Goal: Task Accomplishment & Management: Complete application form

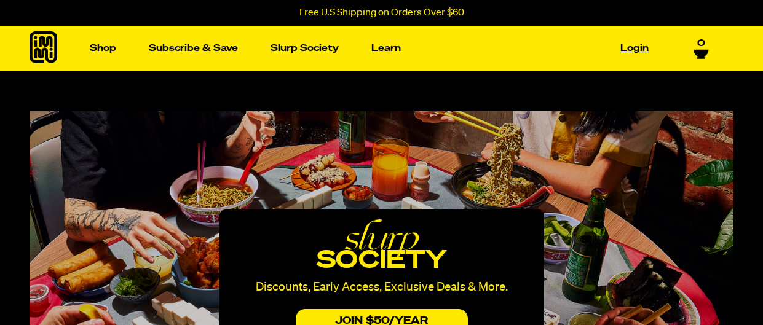
click at [634, 46] on link "Login" at bounding box center [635, 48] width 38 height 19
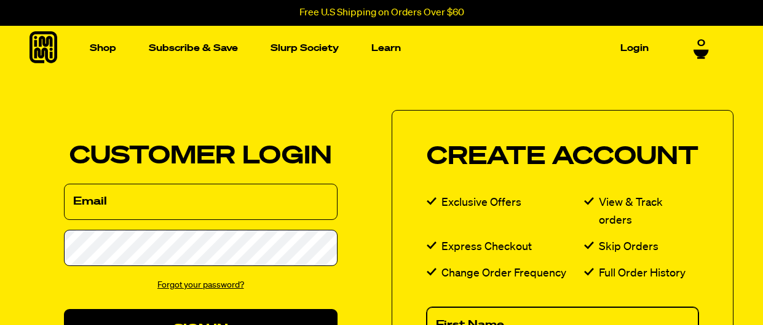
click at [557, 308] on input "First Name" at bounding box center [563, 326] width 272 height 36
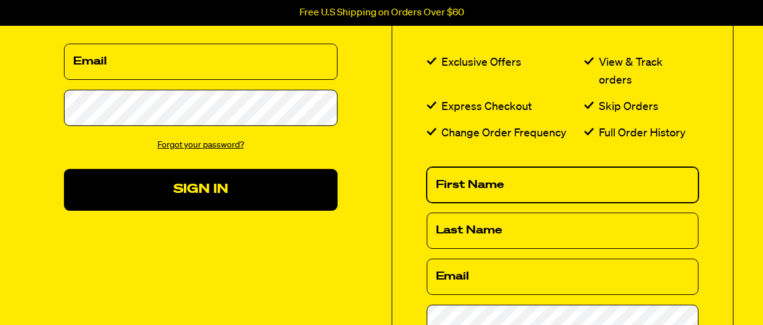
scroll to position [140, 0]
type input "[PERSON_NAME]"
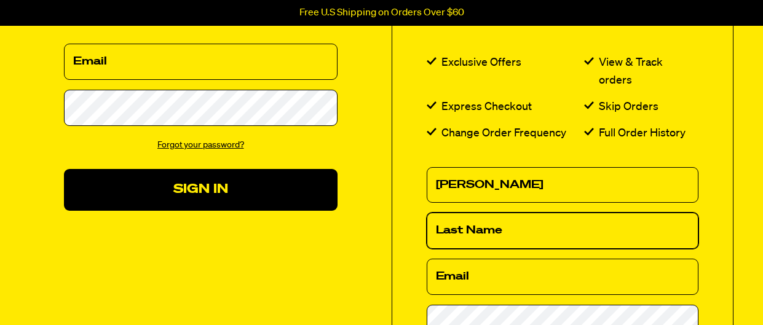
type input "Young"
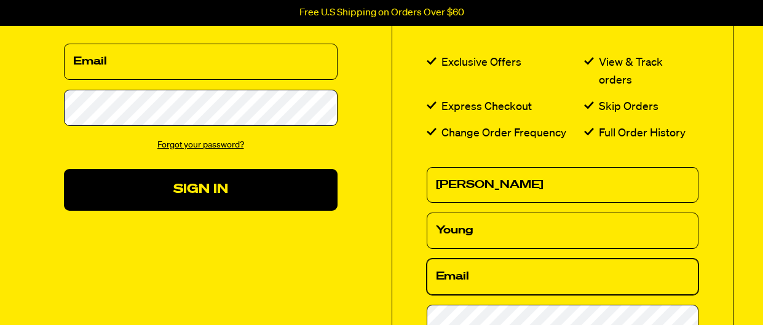
type input "joannsailer@yahoo.com"
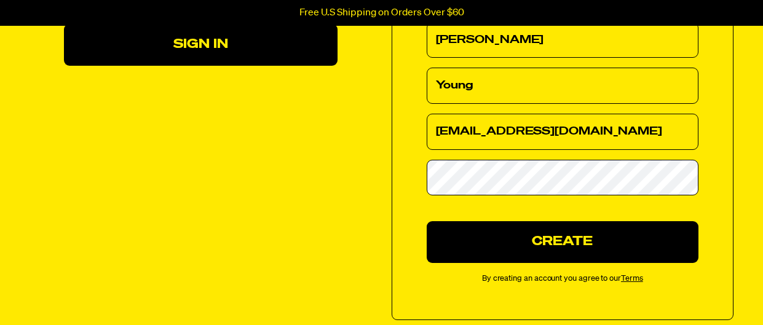
scroll to position [286, 0]
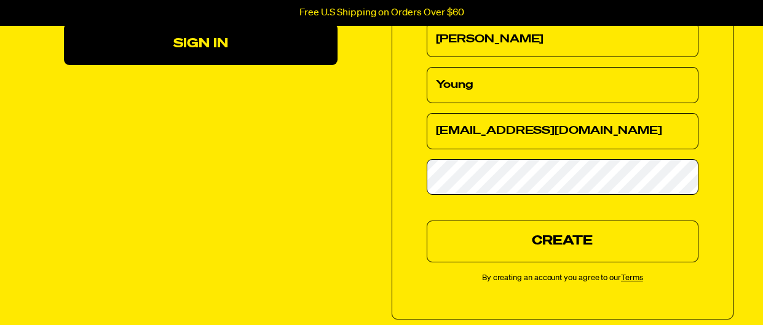
click at [571, 234] on button "Create" at bounding box center [563, 241] width 272 height 41
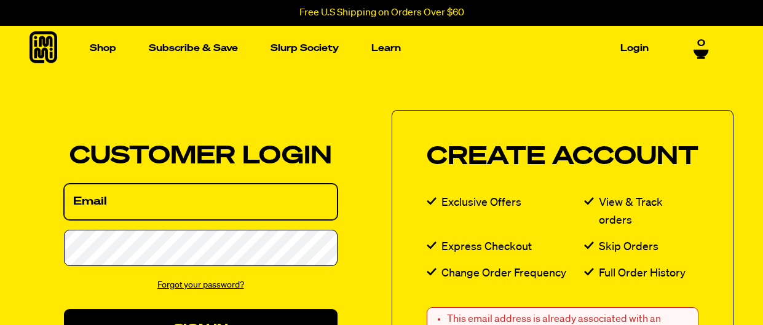
click at [167, 184] on input "Email" at bounding box center [201, 202] width 274 height 36
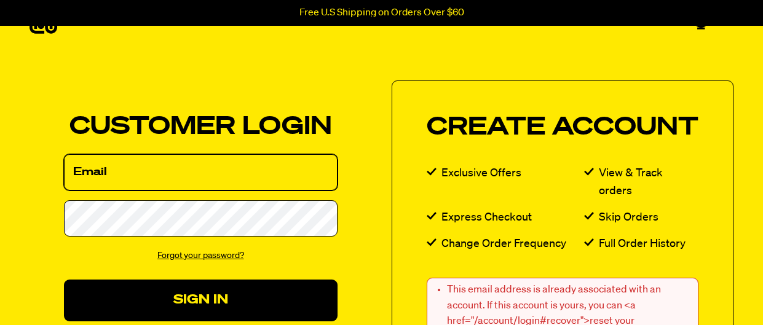
scroll to position [30, 0]
type input "[EMAIL_ADDRESS][DOMAIN_NAME]"
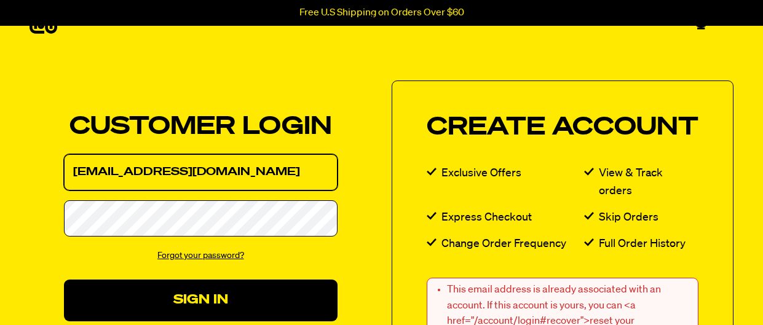
scroll to position [0, 0]
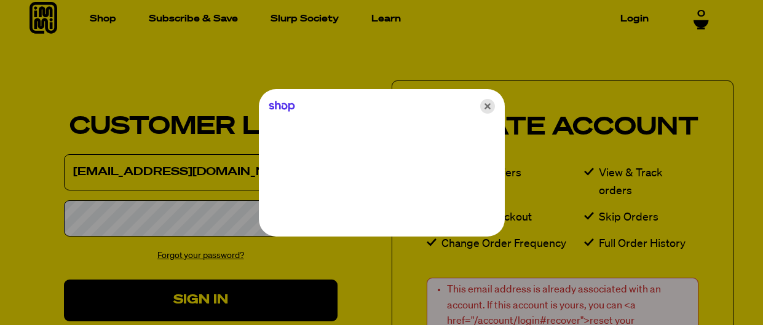
click at [487, 103] on icon "Close" at bounding box center [487, 106] width 15 height 15
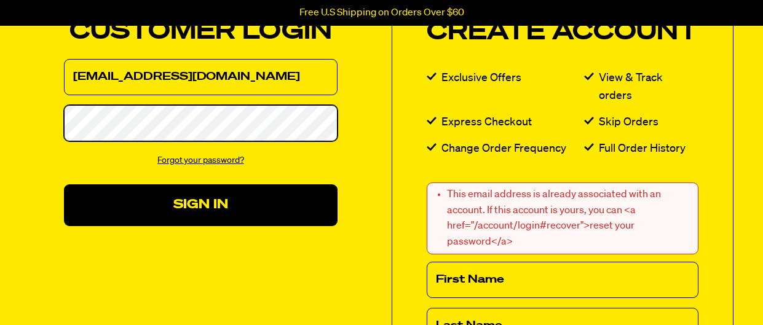
scroll to position [159, 0]
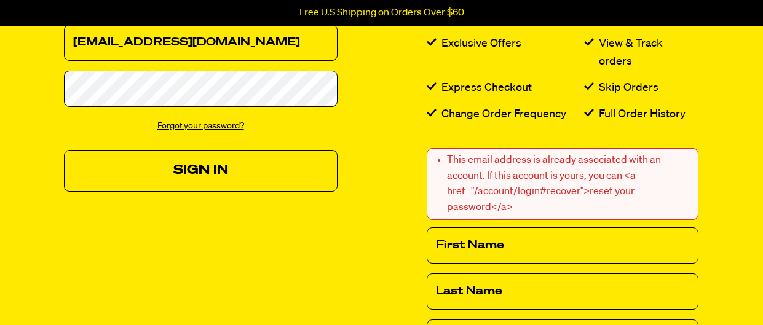
click at [221, 185] on button "Sign In" at bounding box center [201, 170] width 274 height 41
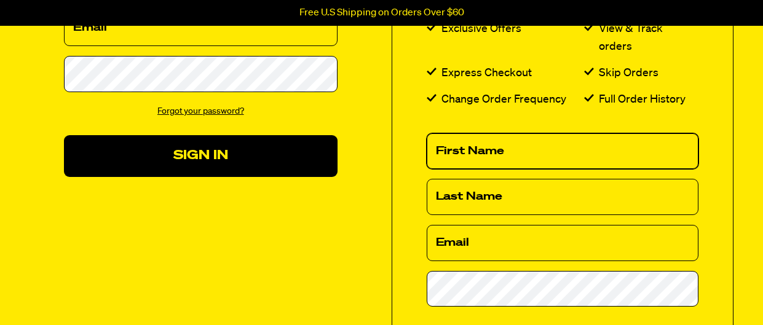
click at [566, 141] on input "First Name" at bounding box center [563, 151] width 272 height 36
type input "[PERSON_NAME]"
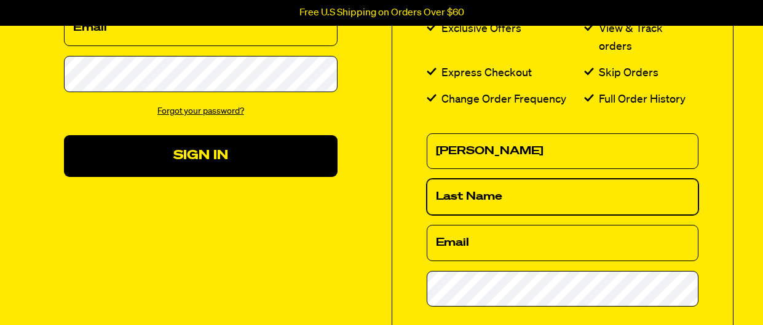
type input "Young"
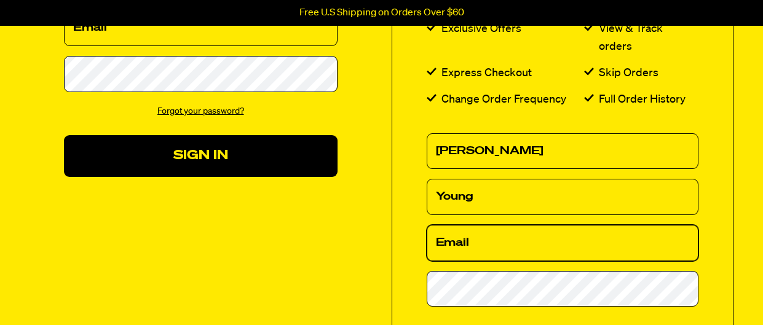
type input "[EMAIL_ADDRESS][DOMAIN_NAME]"
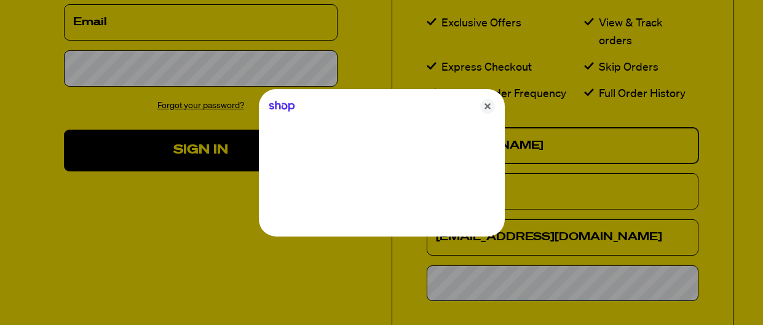
scroll to position [180, 0]
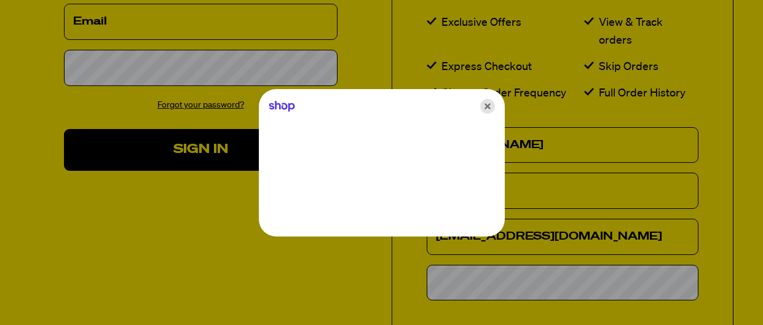
click at [485, 108] on icon "Close" at bounding box center [487, 106] width 15 height 15
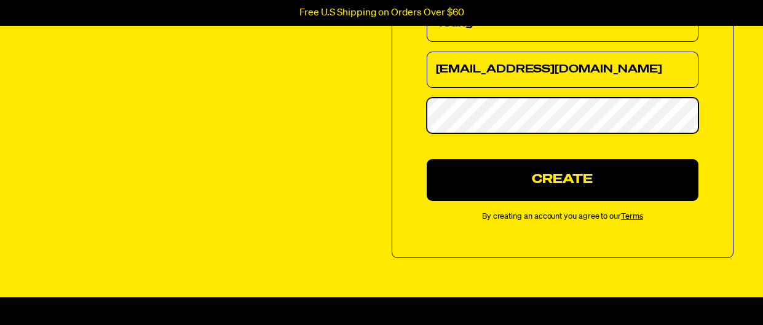
scroll to position [366, 0]
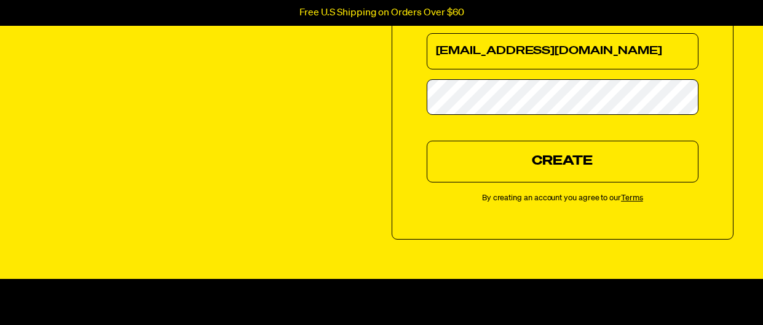
click at [579, 154] on button "Create" at bounding box center [563, 161] width 272 height 41
